Goal: Information Seeking & Learning: Learn about a topic

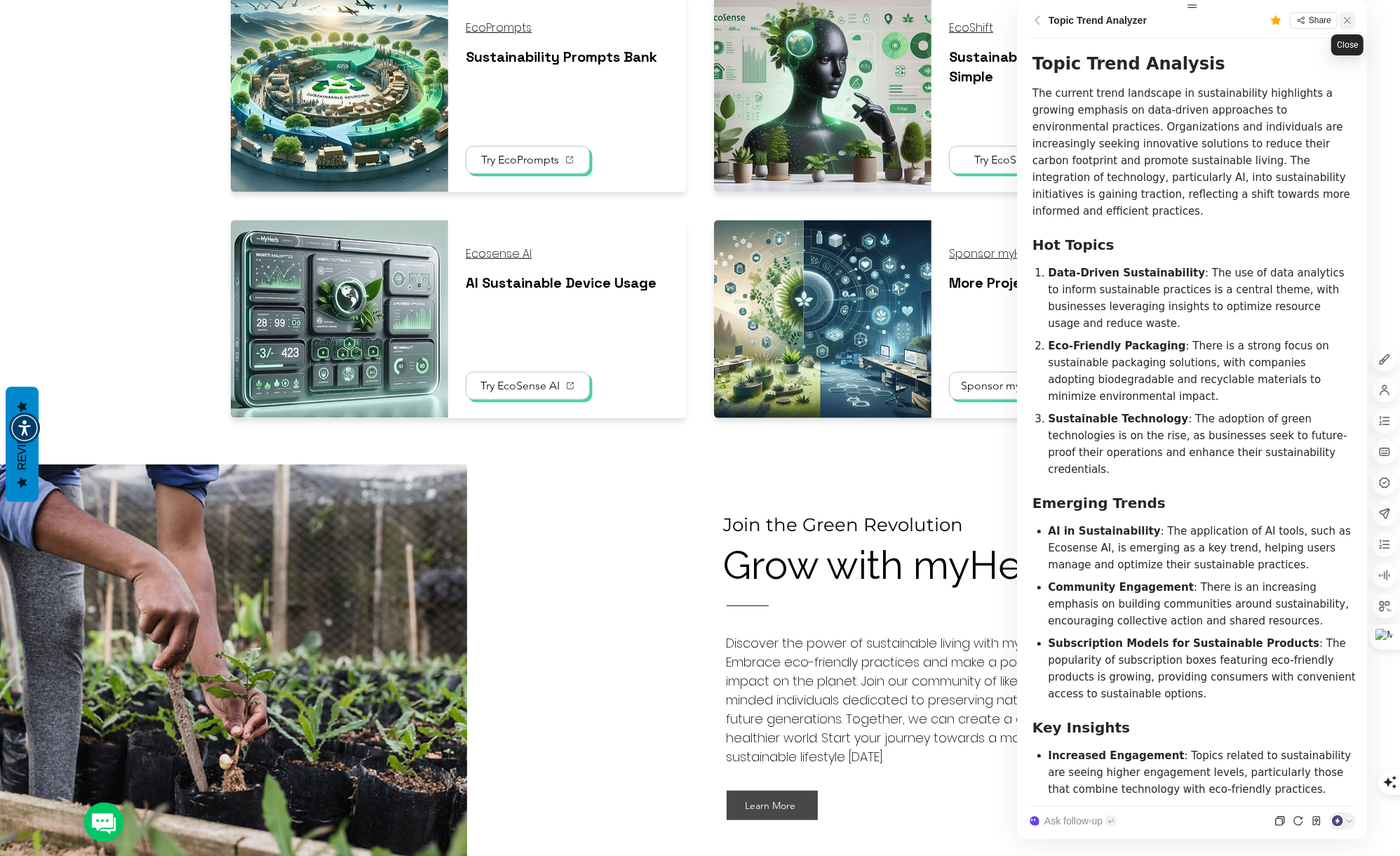
click at [1347, 20] on icon at bounding box center [1347, 20] width 7 height 7
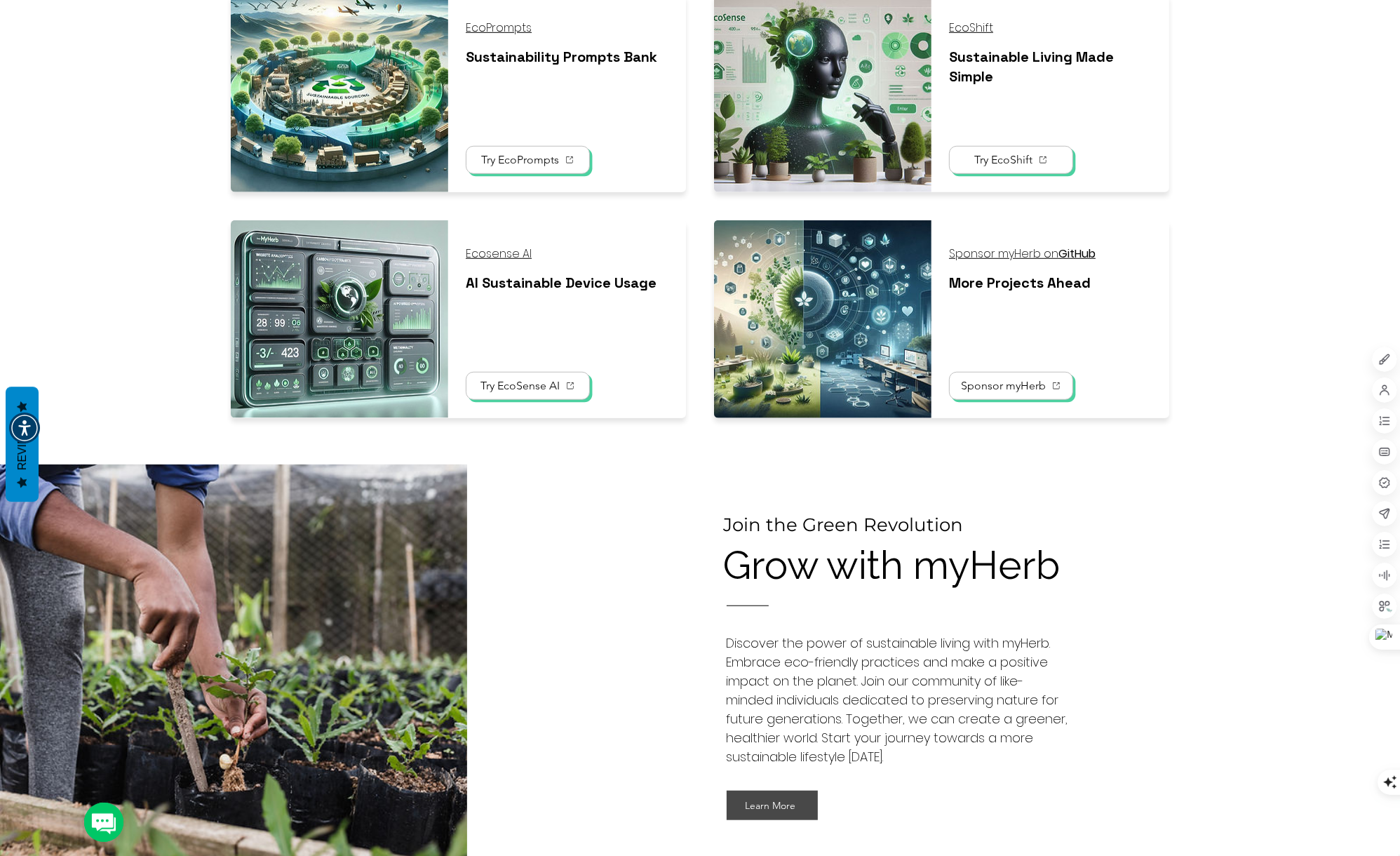
click at [1284, 307] on fluid-columns-repeater "EcoPrompts Sustainability Prompts Bank Try EcoPrompts EcoShift Sustainable Livi…" at bounding box center [700, 192] width 1428 height 424
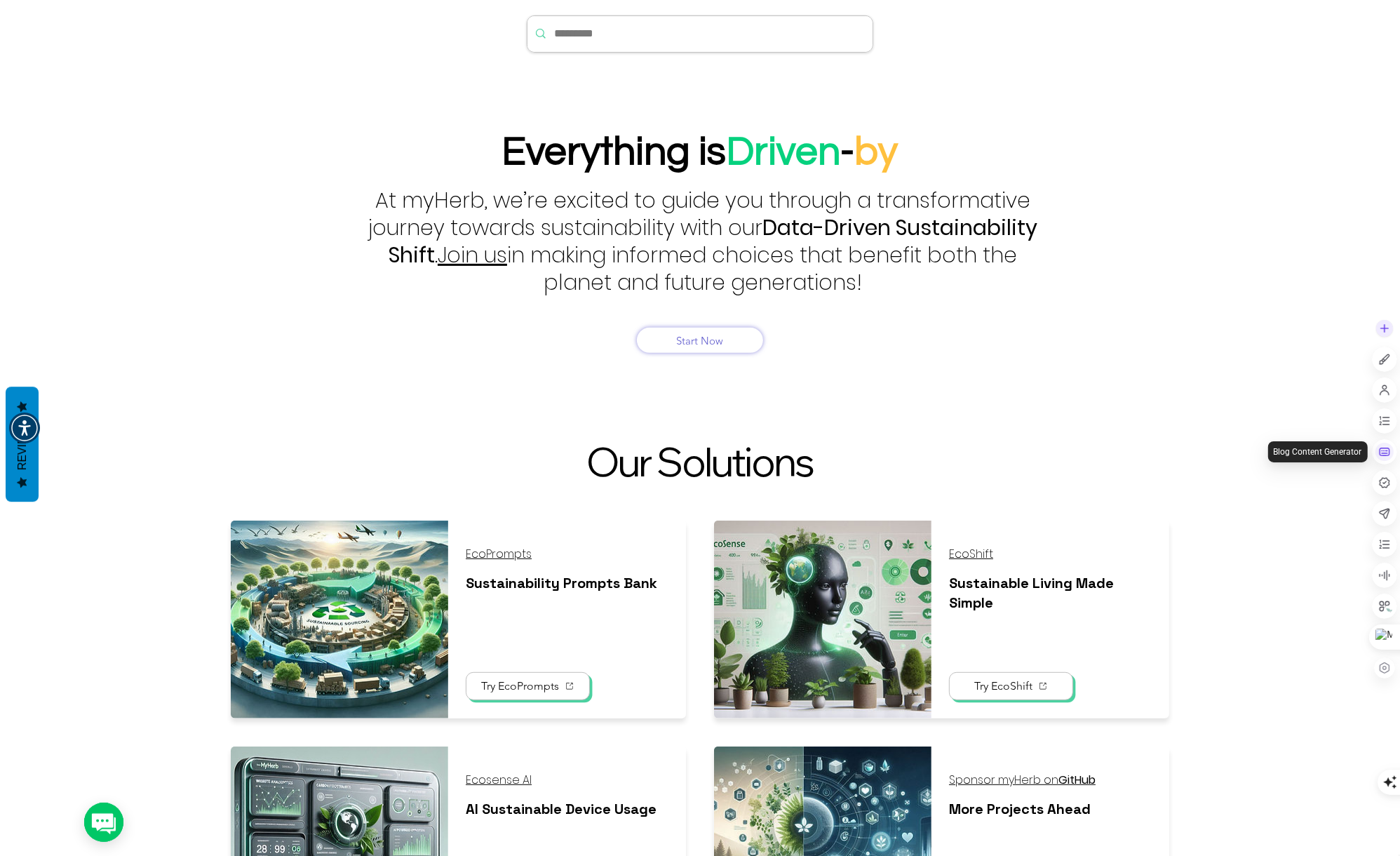
click at [1384, 454] on icon at bounding box center [1384, 451] width 12 height 12
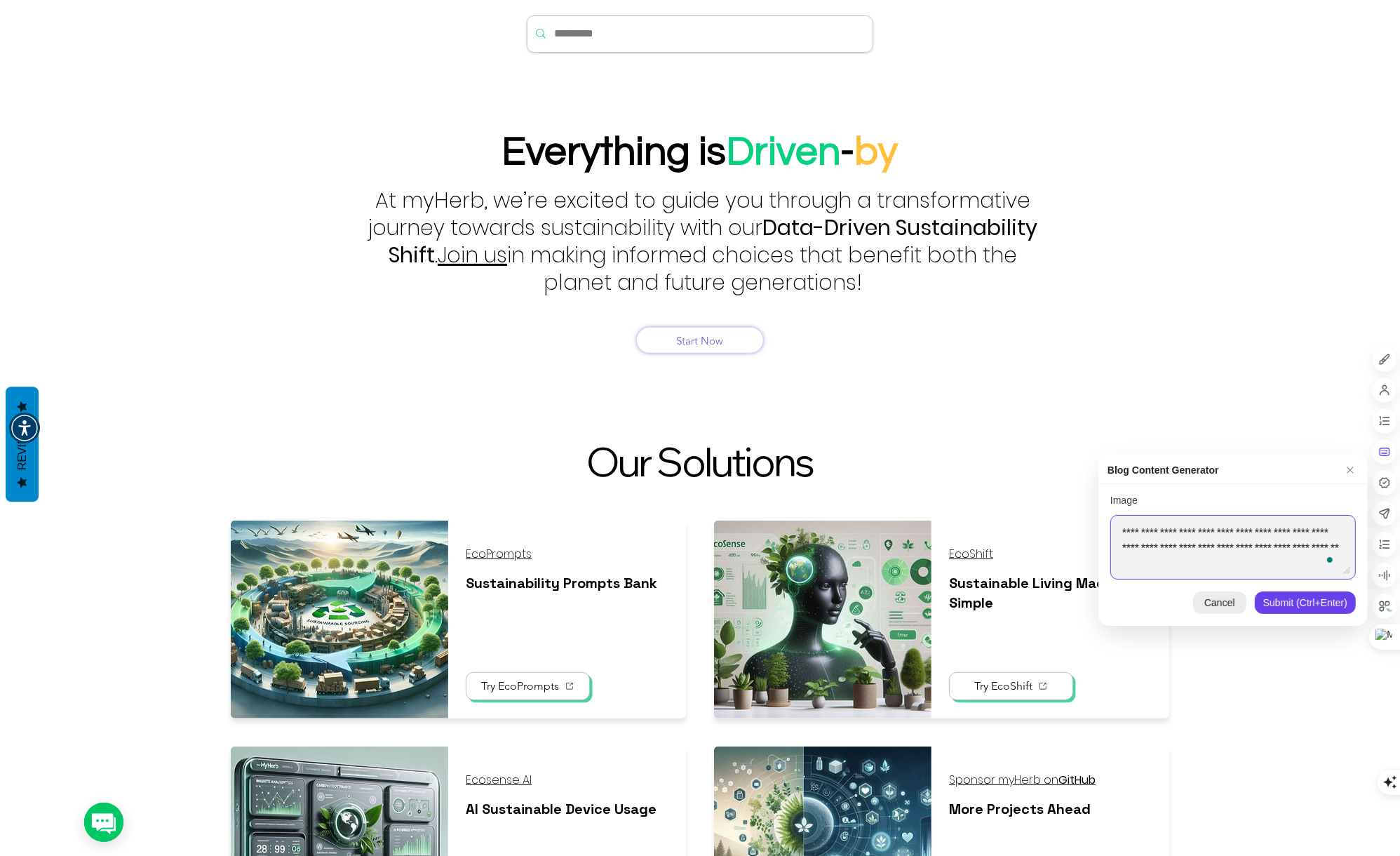
scroll to position [1, 0]
click at [1302, 608] on div "Submit (Ctrl+Enter)" at bounding box center [1305, 602] width 101 height 22
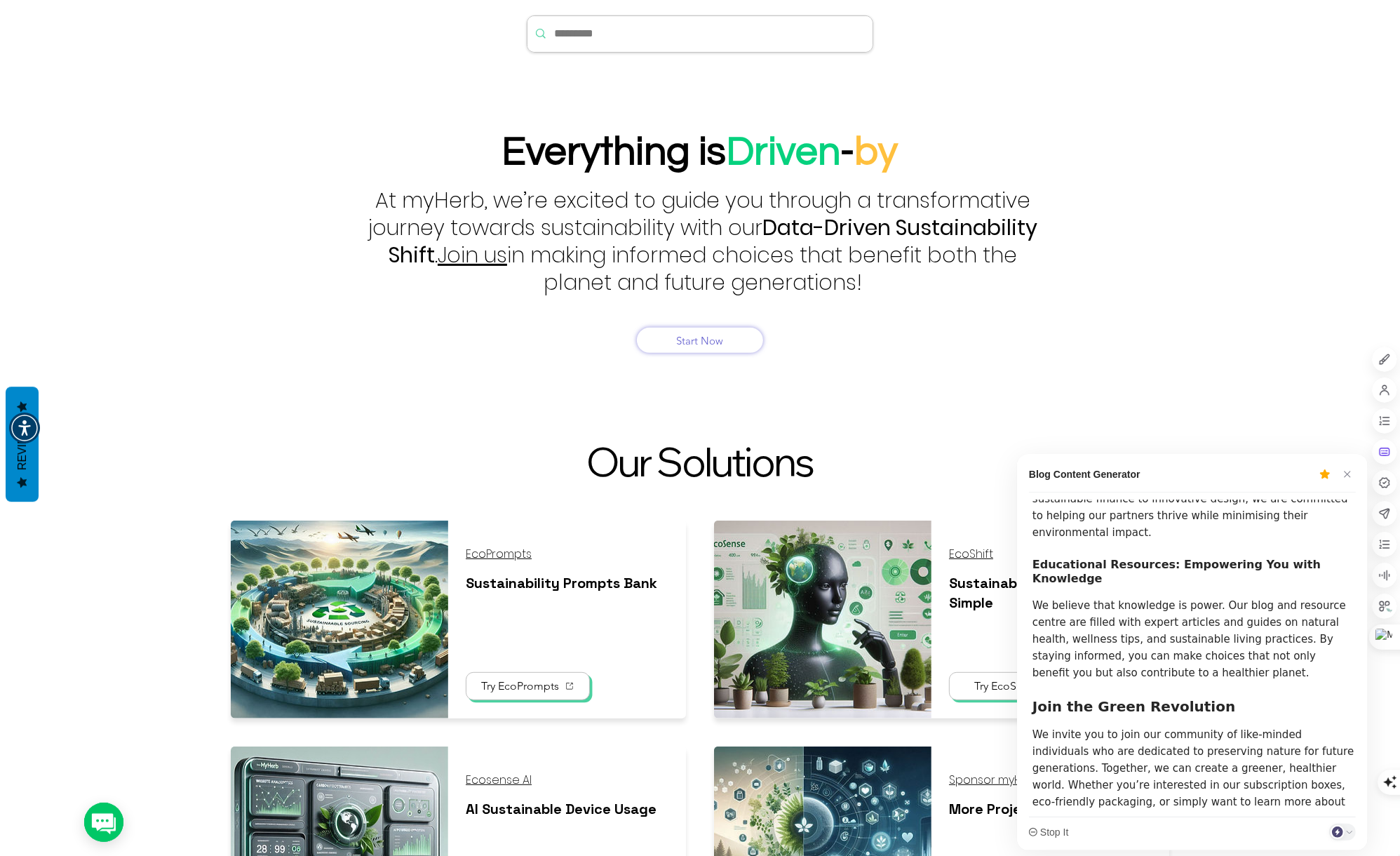
scroll to position [948, 0]
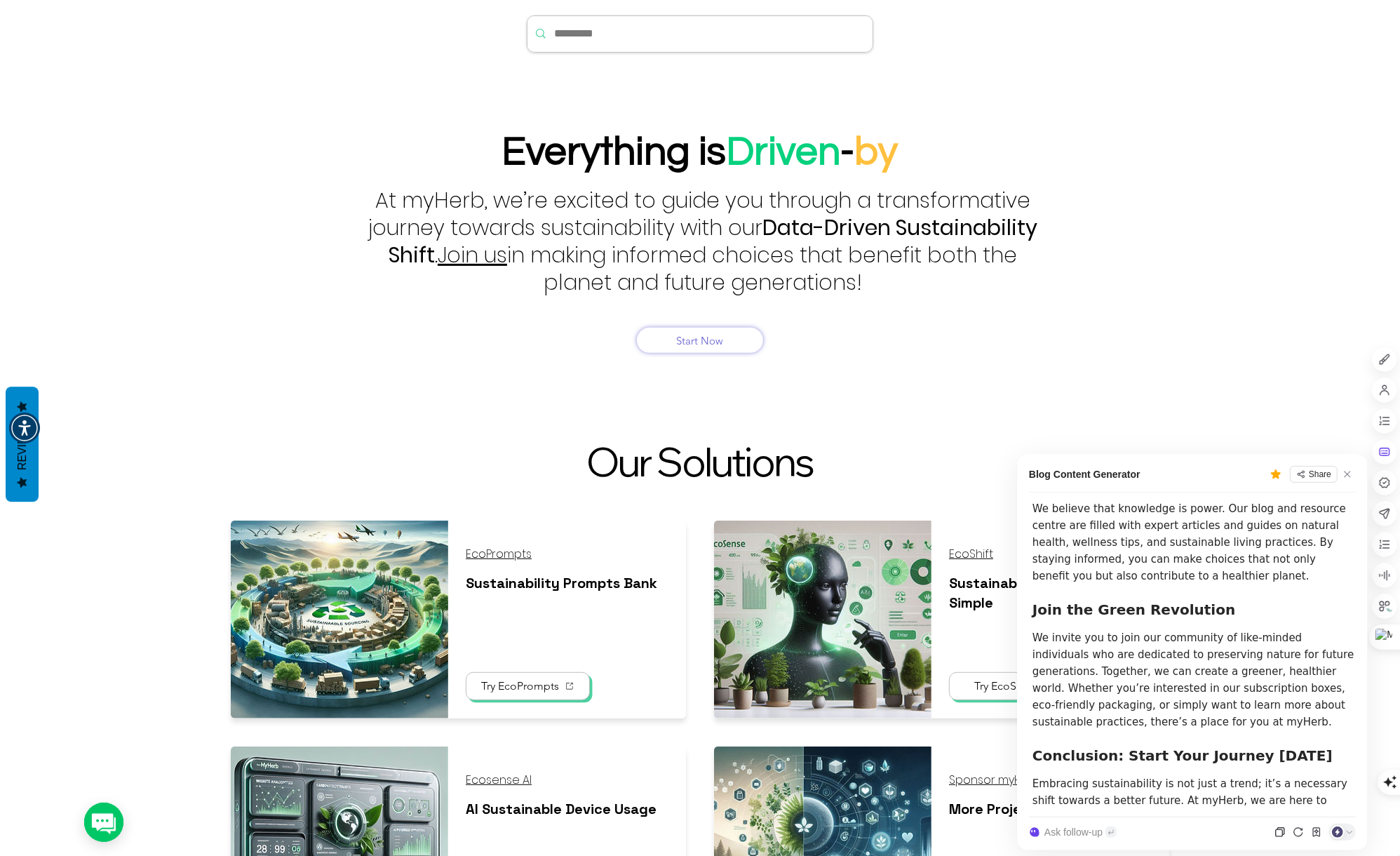
drag, startPoint x: 1280, startPoint y: 605, endPoint x: 1176, endPoint y: 713, distance: 149.9
click at [1175, 775] on p "Embracing sustainability is not just a trend; it’s a necessary shift towards a …" at bounding box center [1194, 817] width 324 height 85
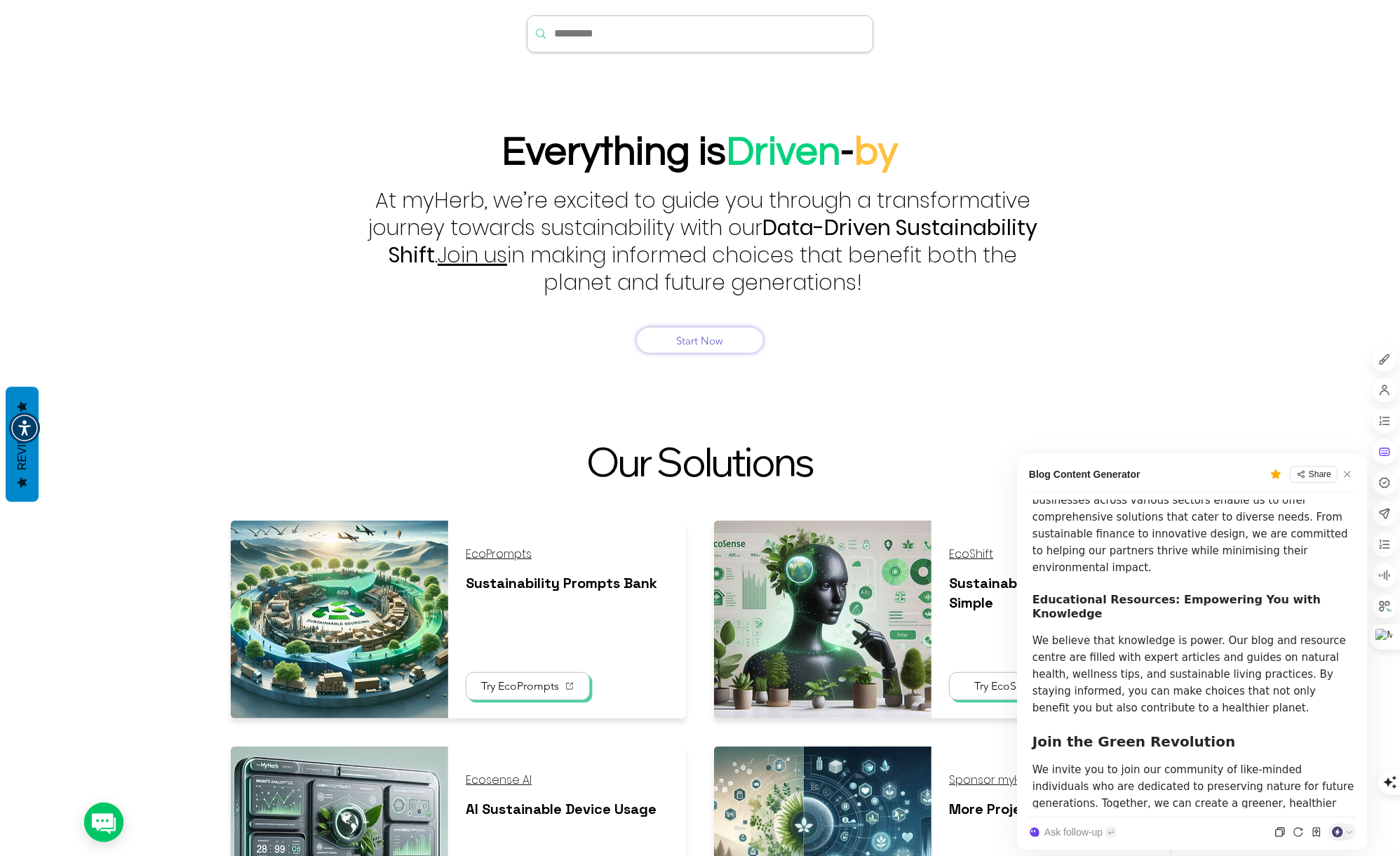
scroll to position [981, 0]
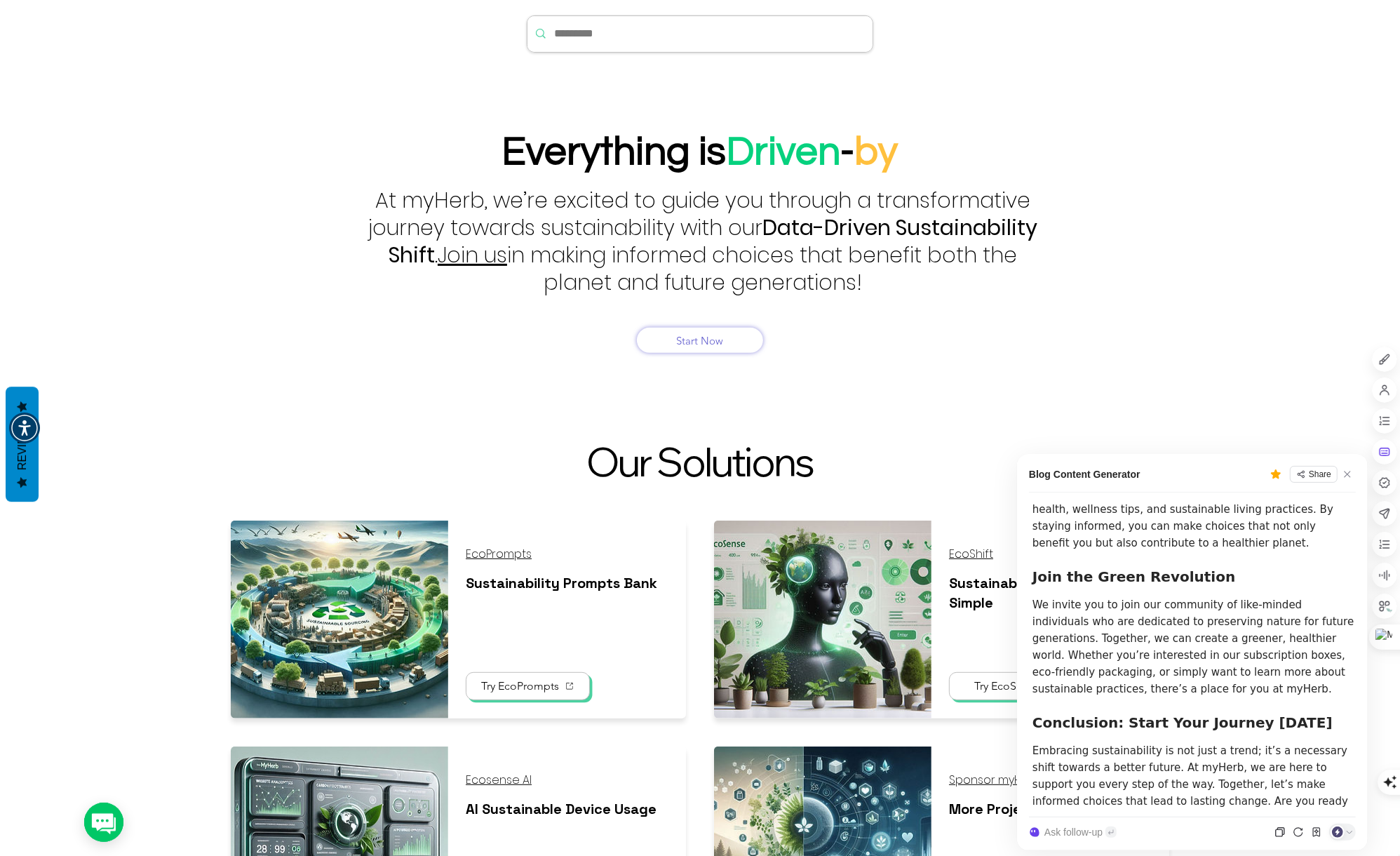
drag, startPoint x: 1032, startPoint y: 506, endPoint x: 1340, endPoint y: 805, distance: 429.3
click at [1340, 805] on div "At myHerb, we believe that everyone has the power to make a difference. Our mis…" at bounding box center [1194, 212] width 324 height 1388
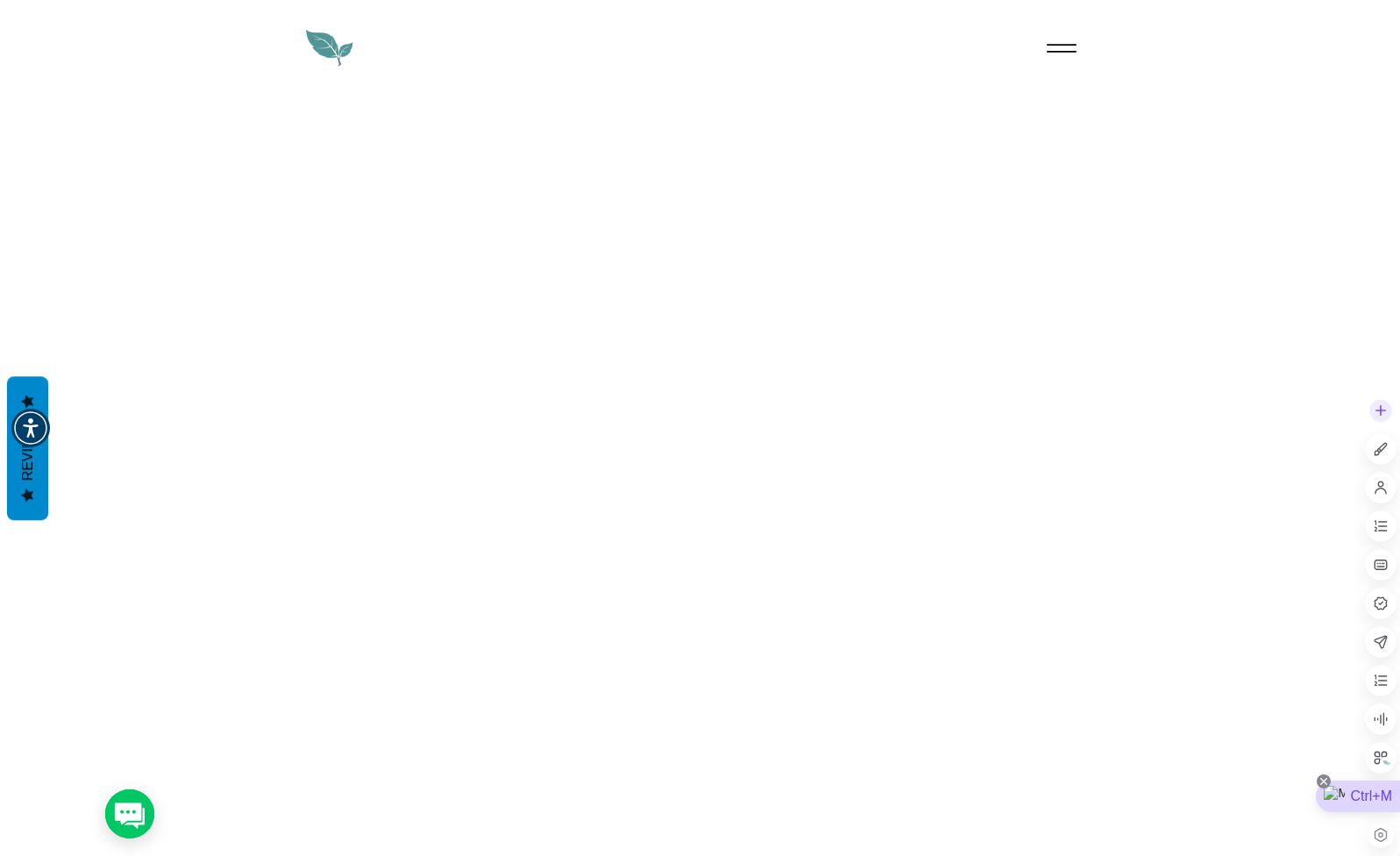
click at [1317, 782] on icon at bounding box center [1324, 781] width 14 height 14
click at [1312, 655] on div "Hide until next visit" at bounding box center [1315, 646] width 136 height 32
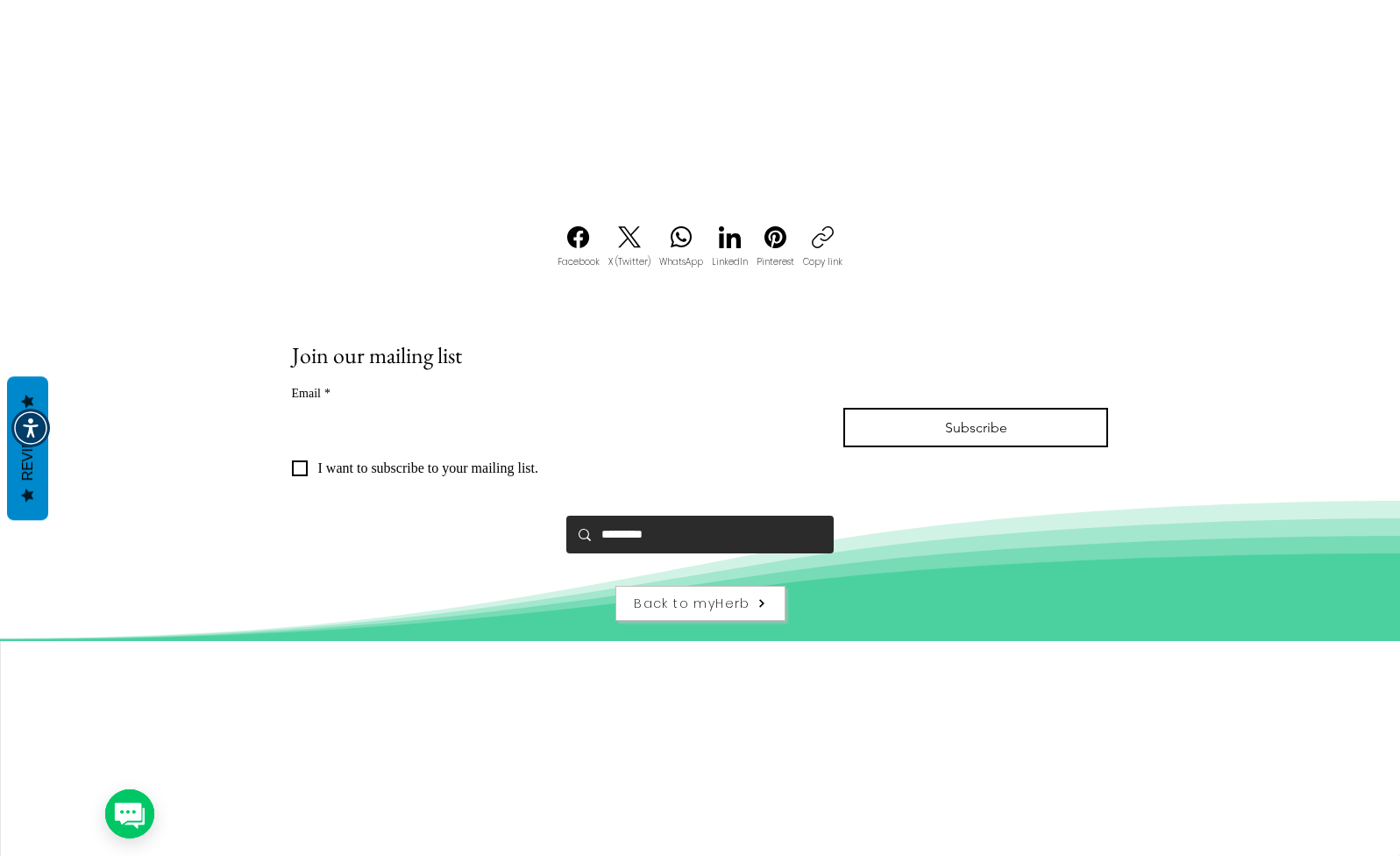
scroll to position [1477, 0]
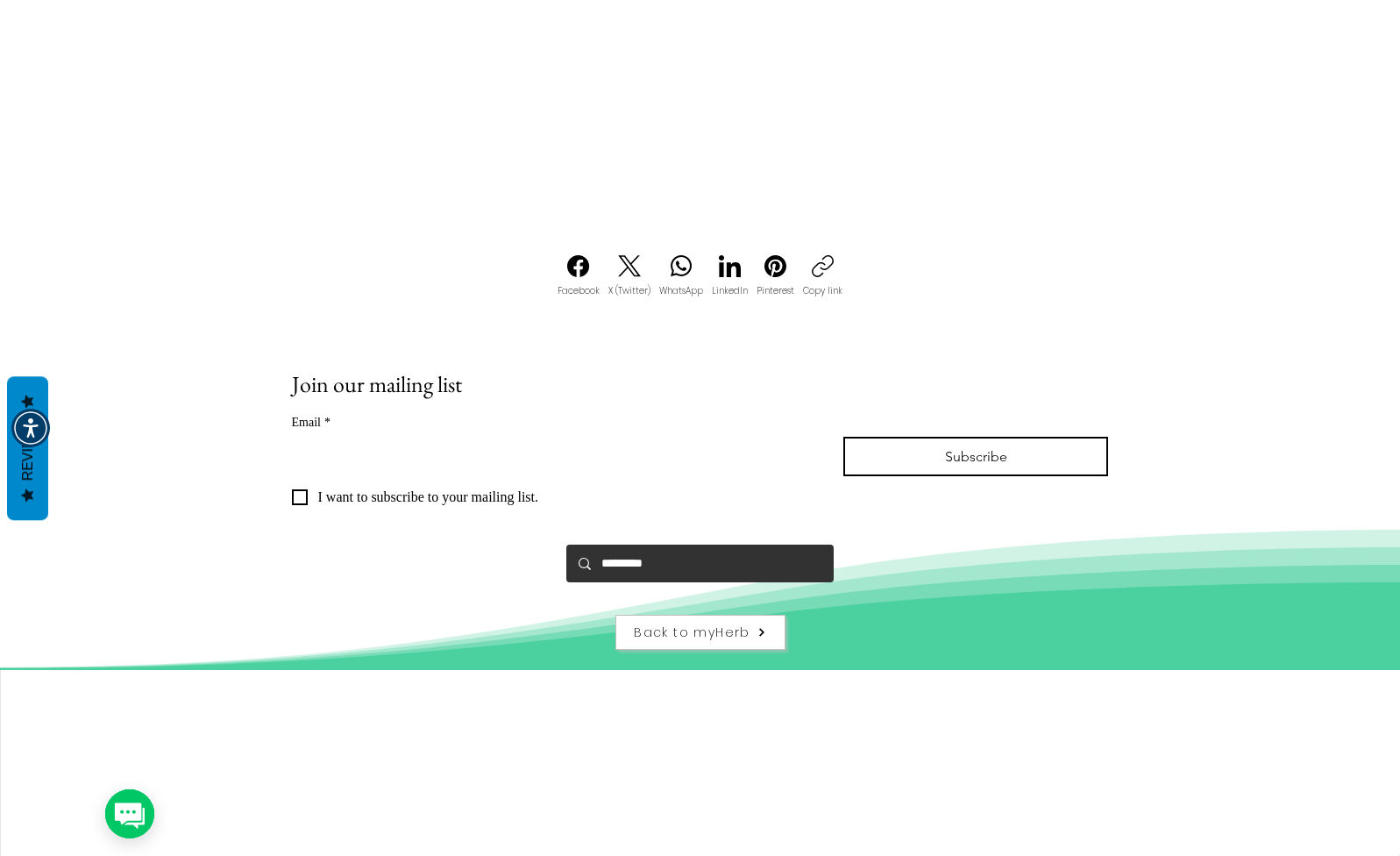
click at [728, 575] on input "Search..." at bounding box center [699, 563] width 196 height 38
type input "*"
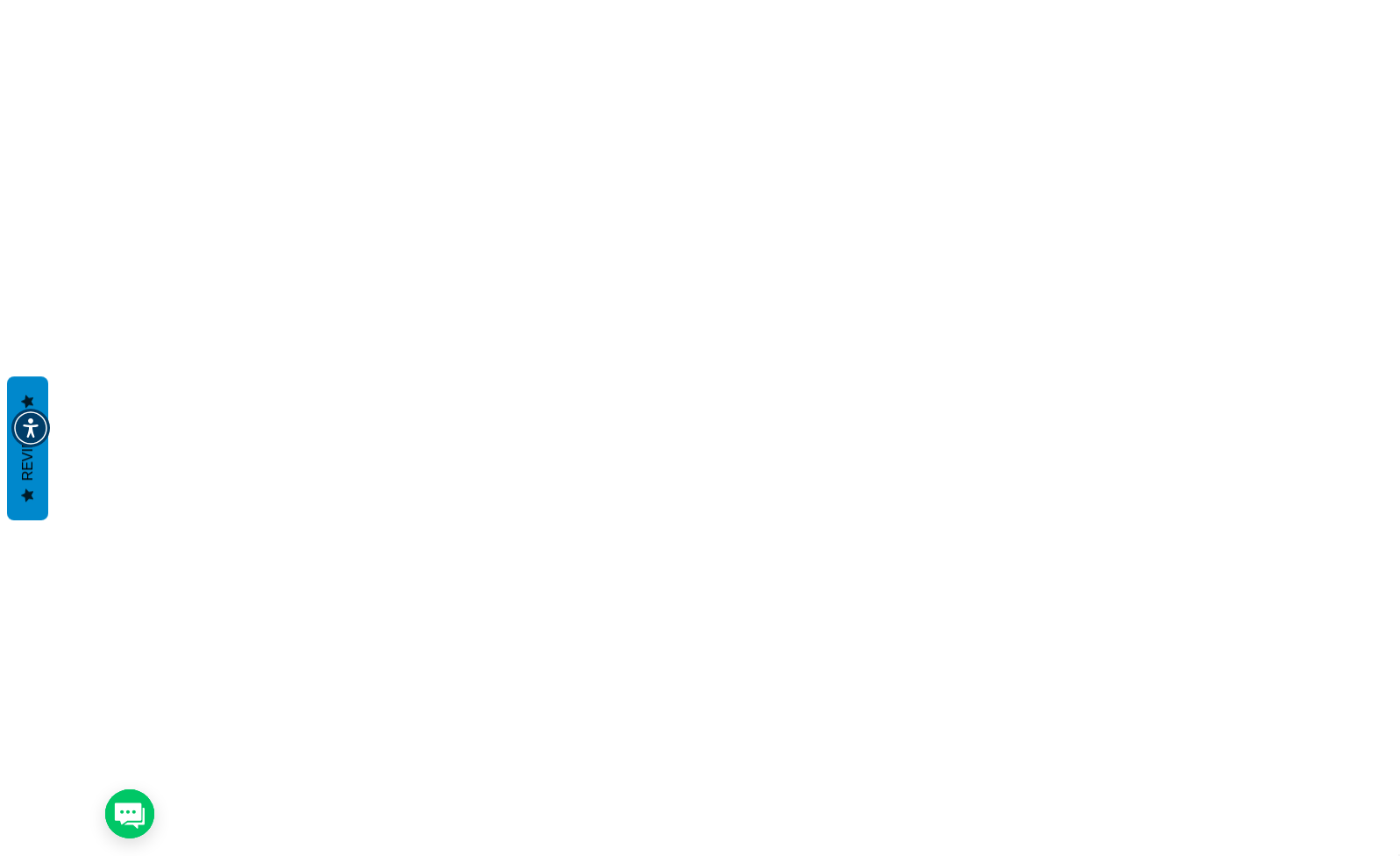
scroll to position [175, 0]
